Goal: Task Accomplishment & Management: Manage account settings

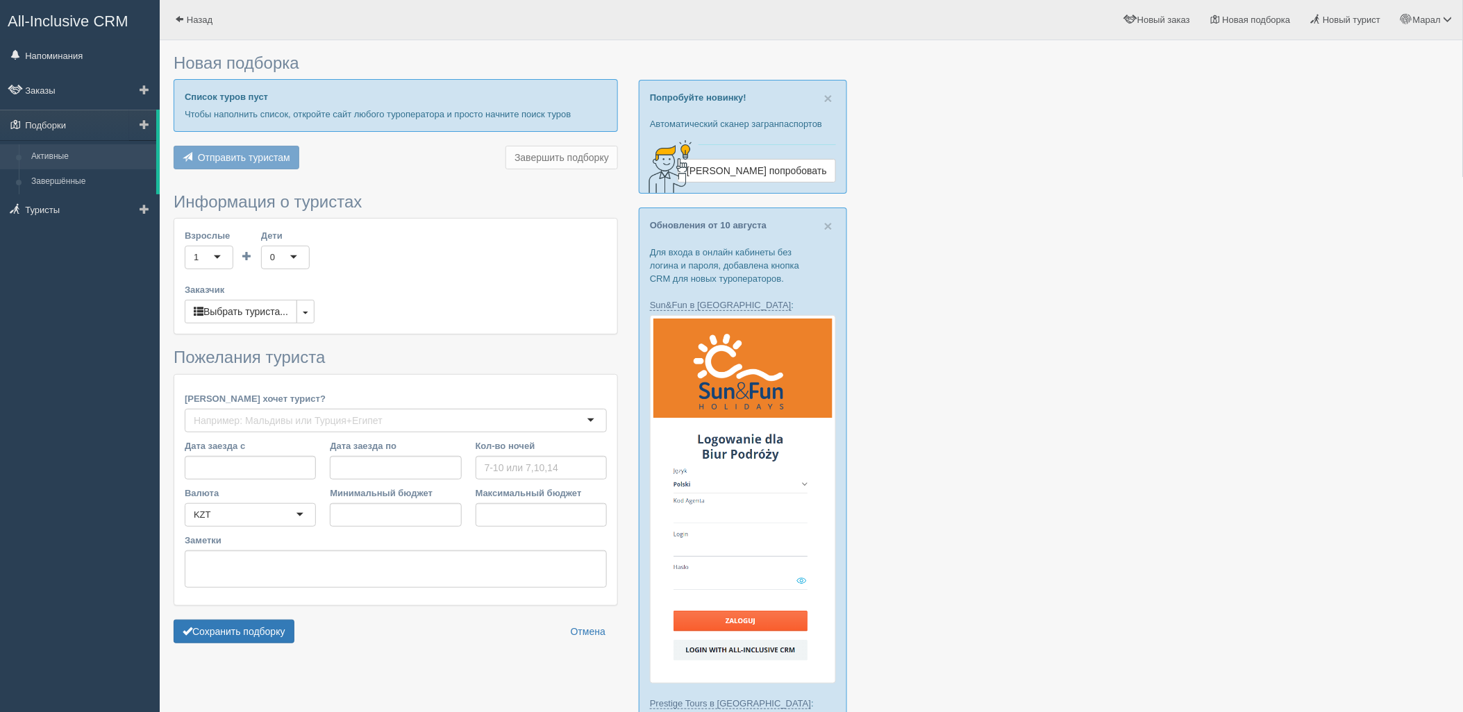
click at [91, 151] on link "Активные" at bounding box center [90, 156] width 131 height 25
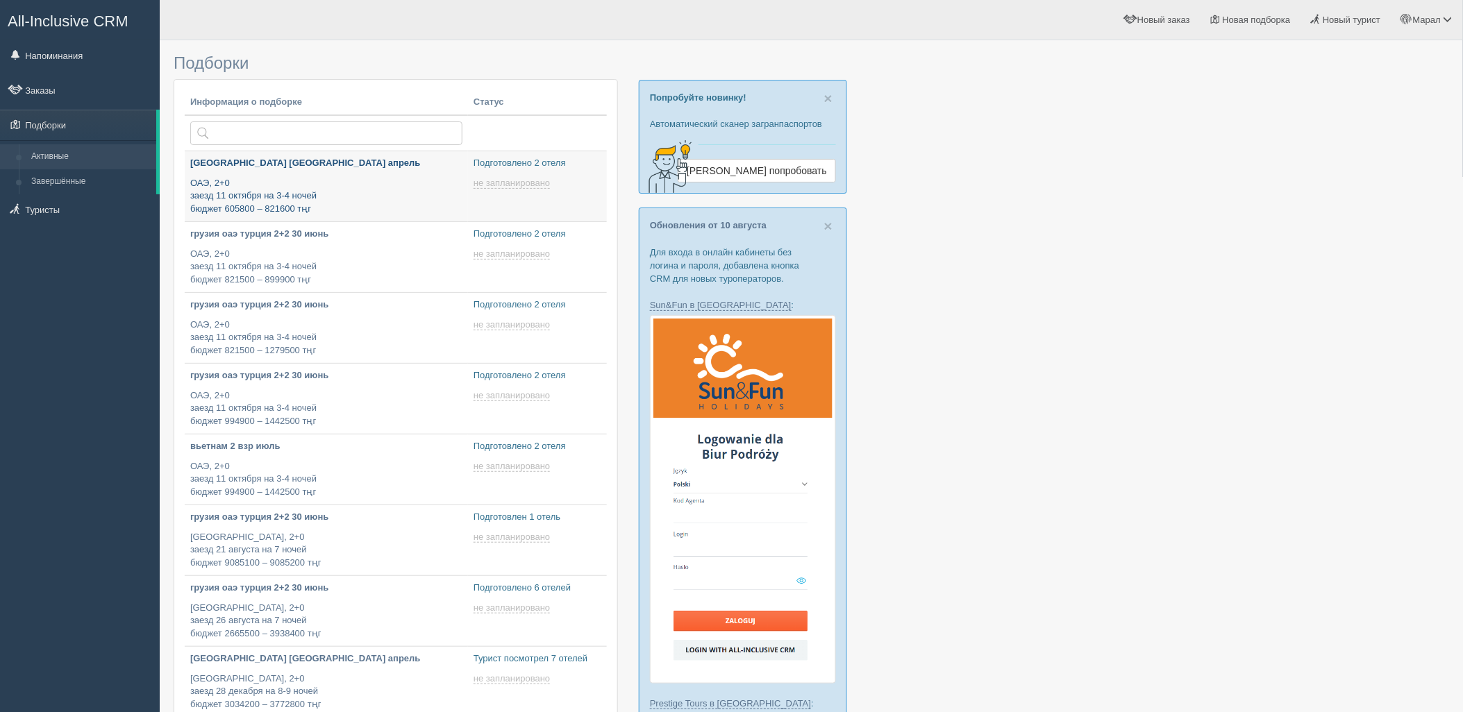
type input "[DATE] 12:40"
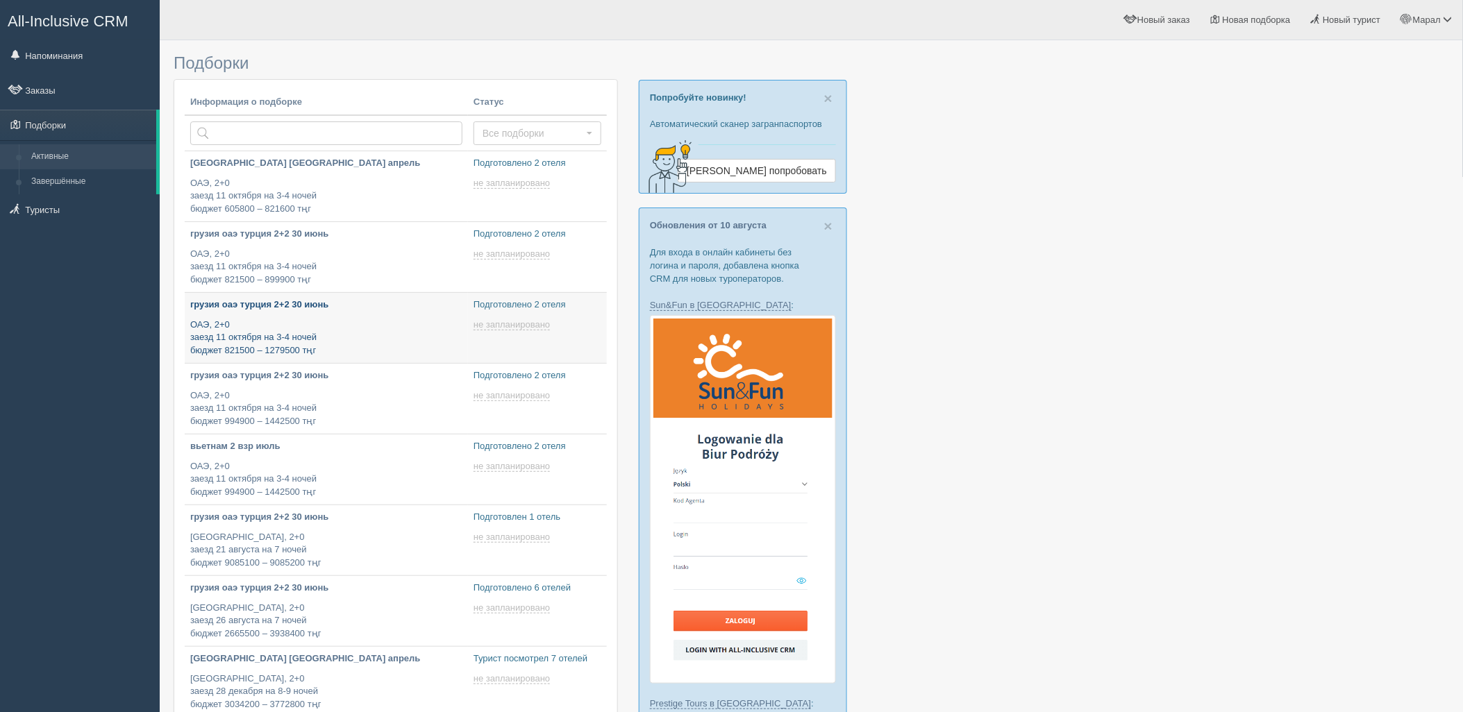
type input "[DATE] 12:40"
type input "[DATE] 12:35"
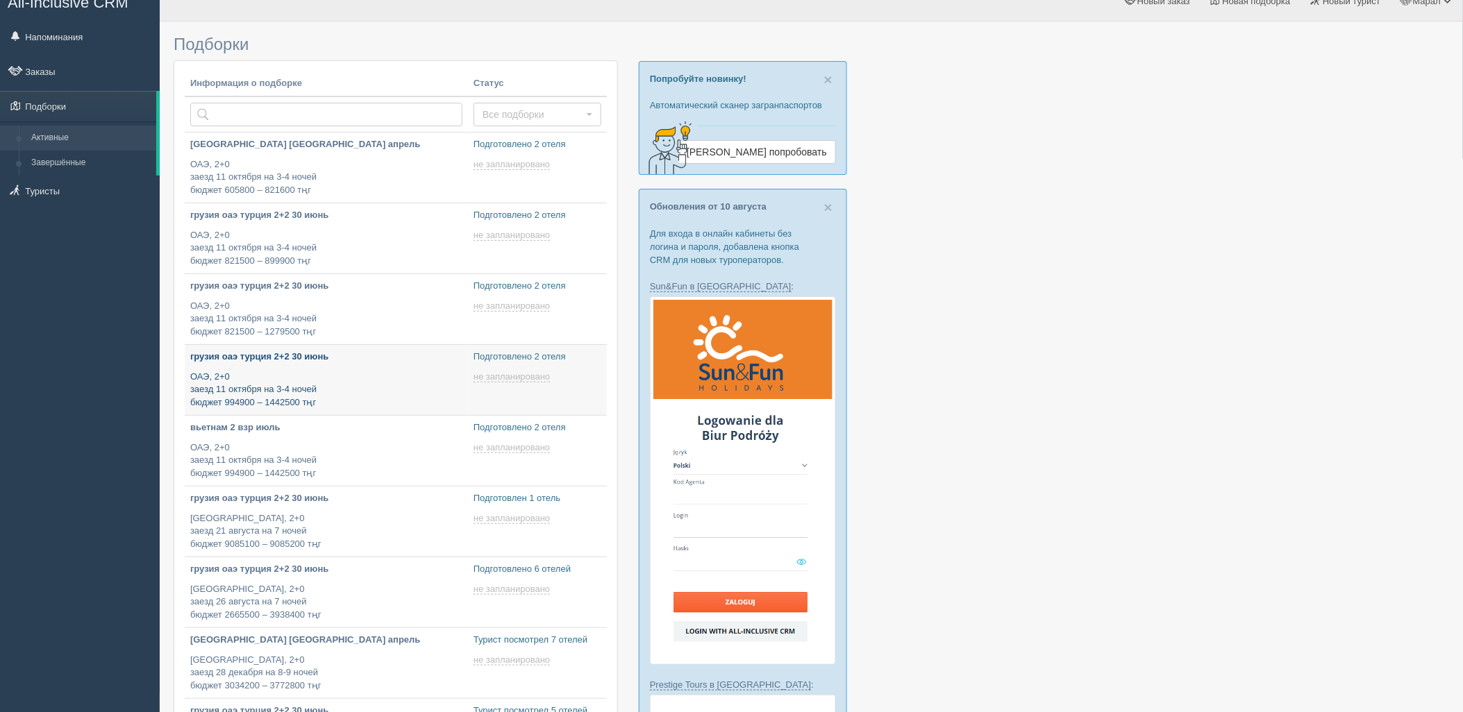
type input "[DATE] 12:30"
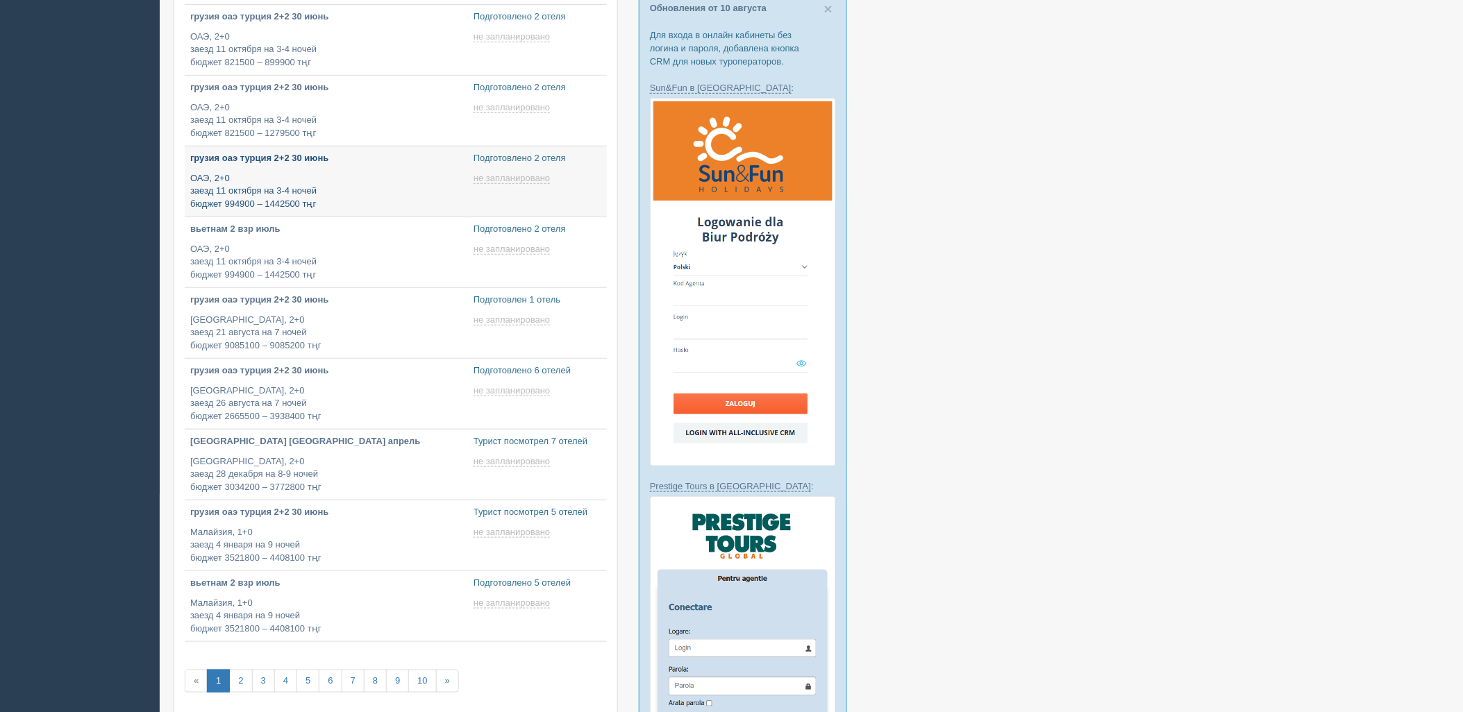
scroll to position [231, 0]
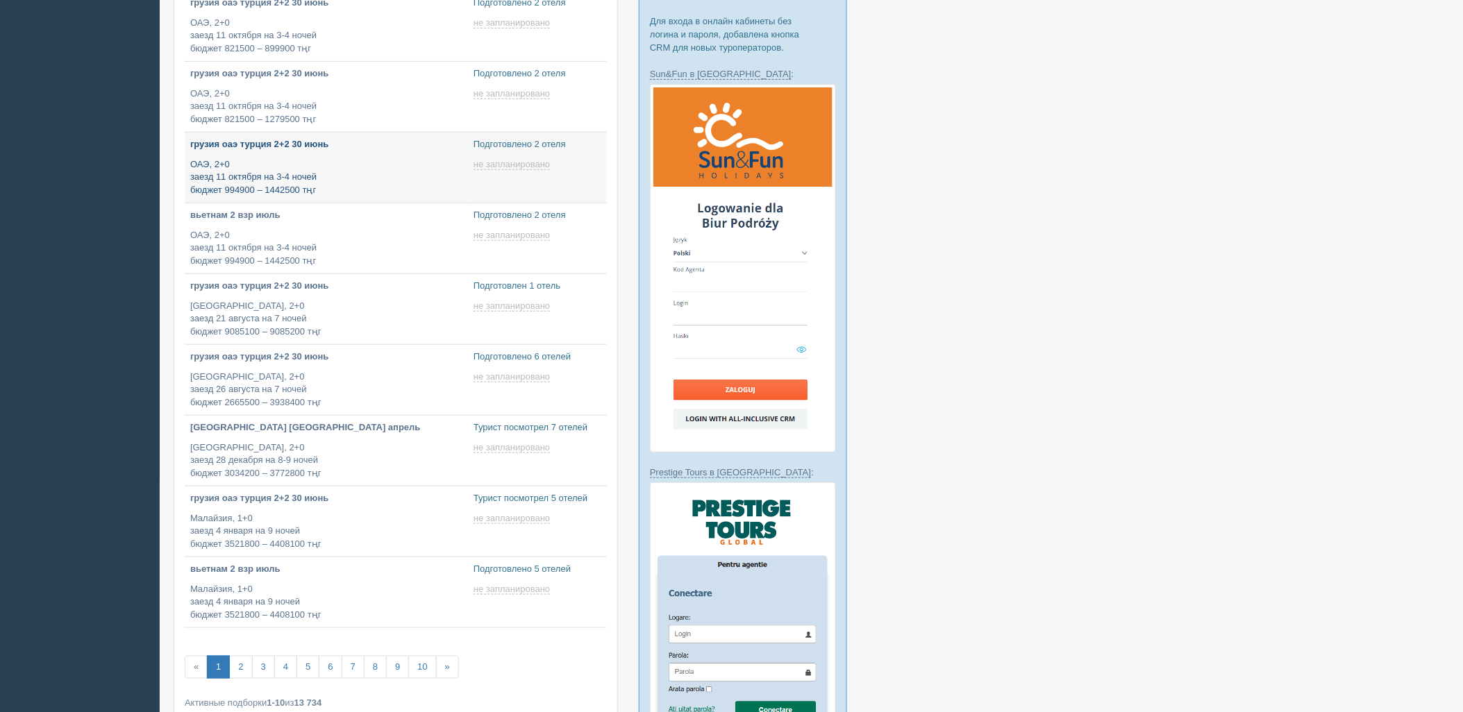
type input "[DATE] 11:40"
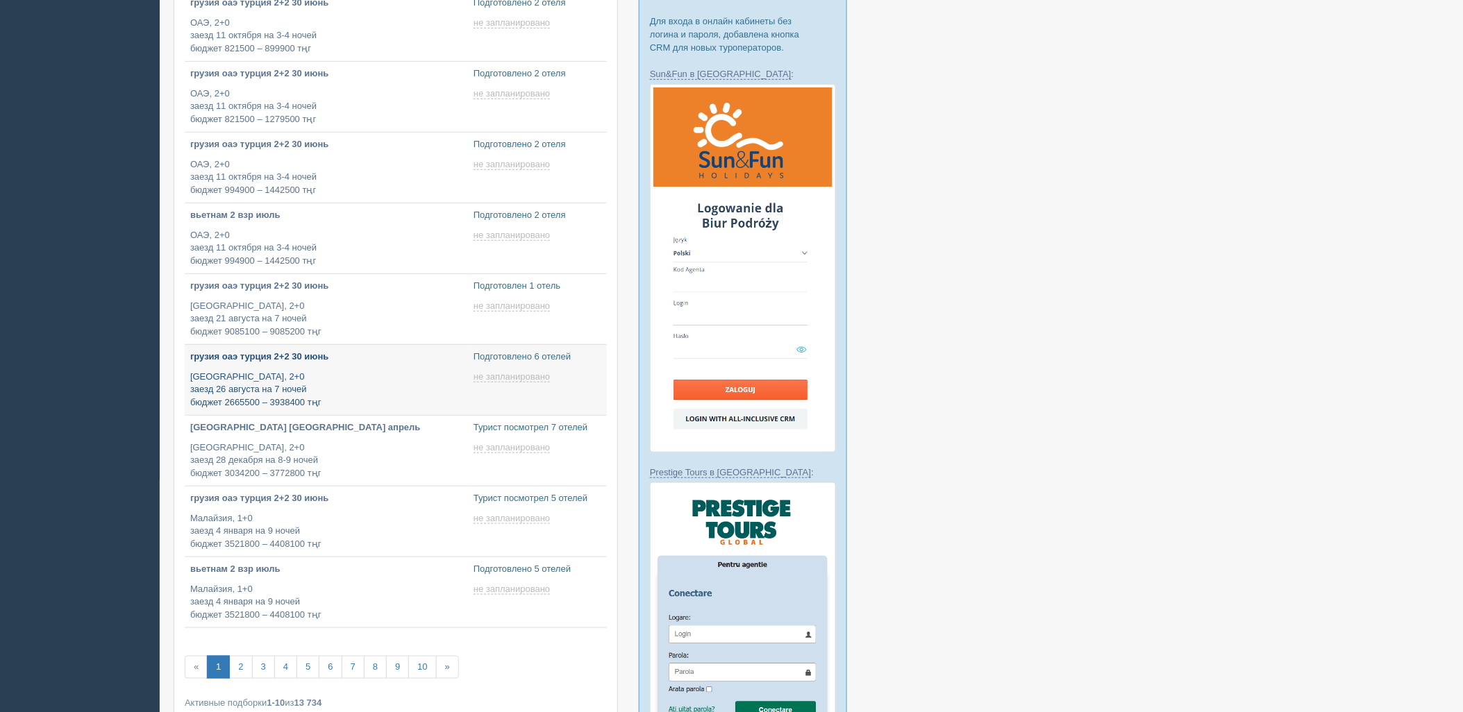
scroll to position [154, 0]
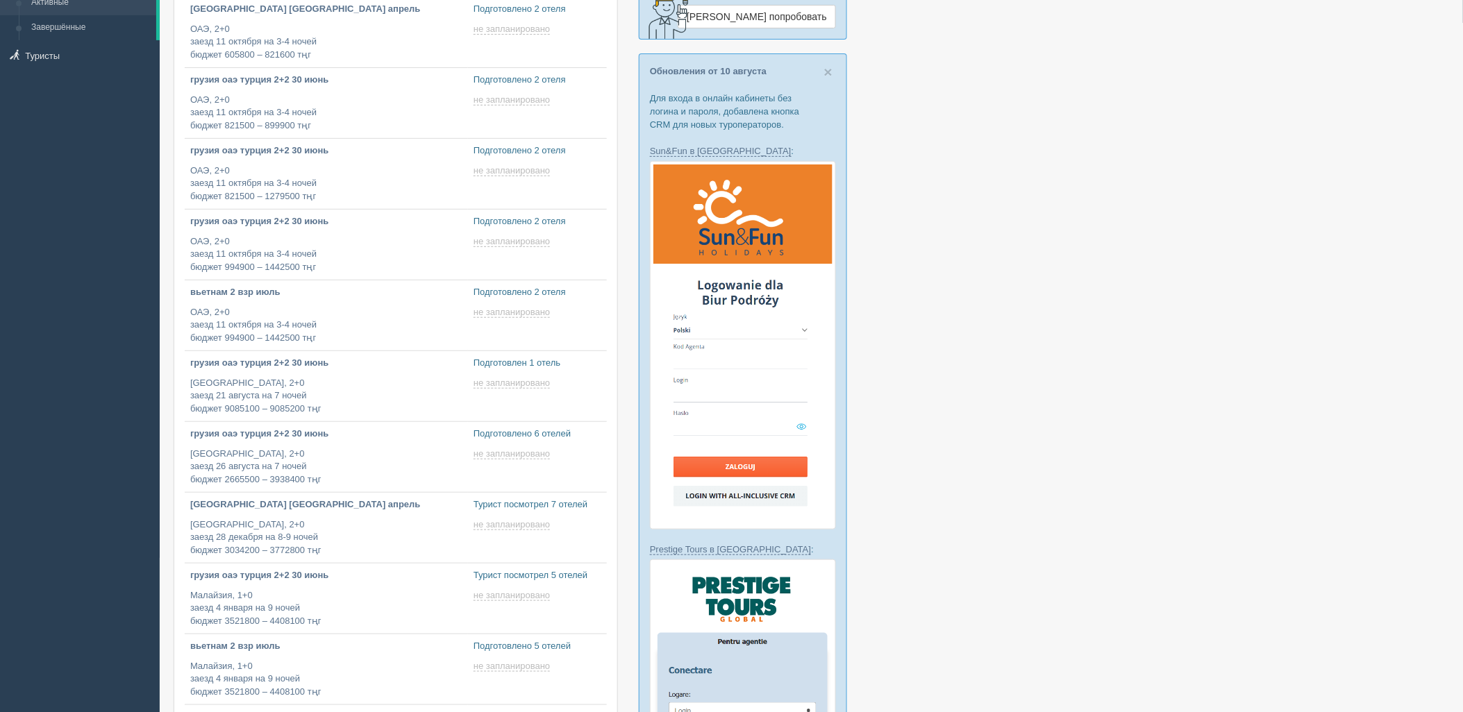
type input "[DATE] 11:40"
